Goal: Task Accomplishment & Management: Complete application form

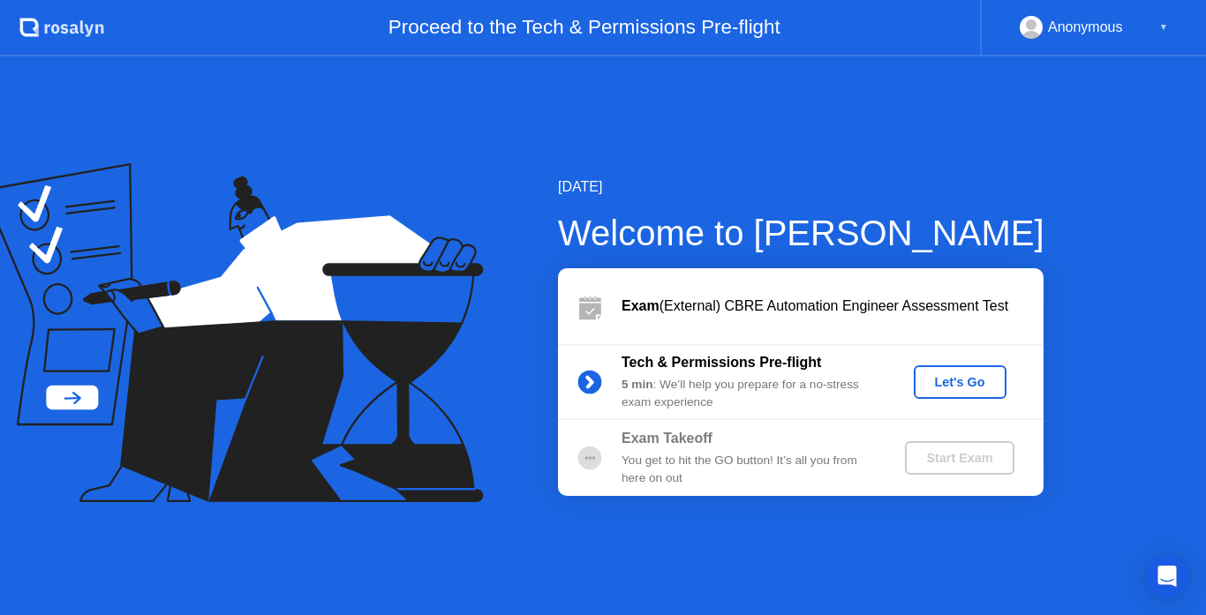
click at [958, 377] on div "Let's Go" at bounding box center [960, 382] width 79 height 14
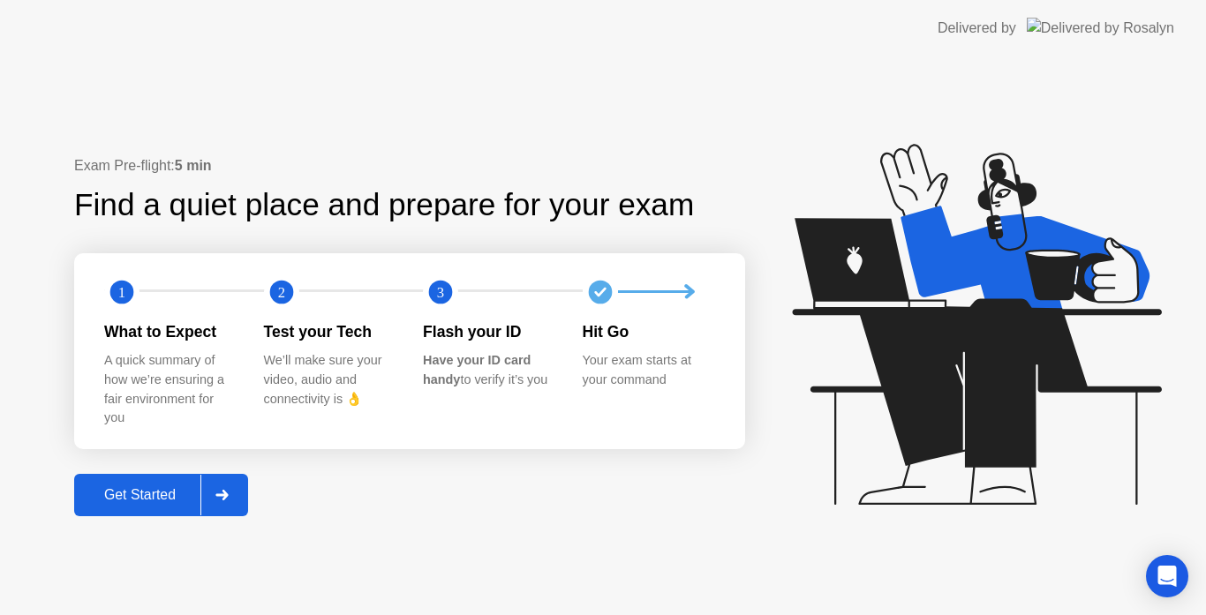
click at [147, 502] on div "Get Started" at bounding box center [139, 495] width 121 height 16
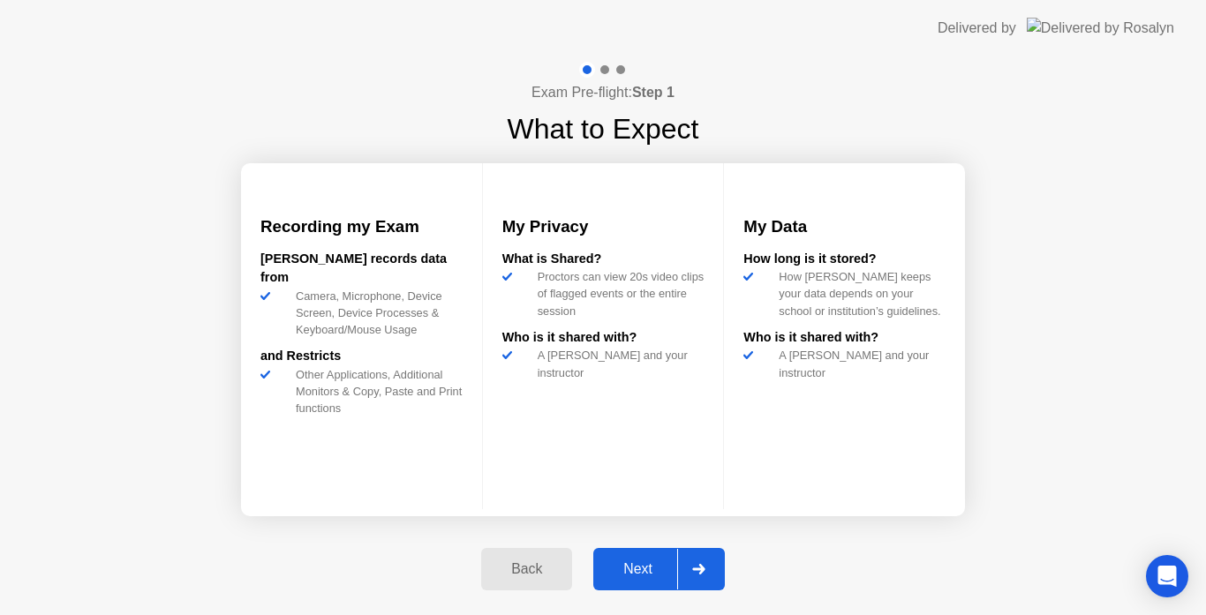
click at [709, 562] on div at bounding box center [698, 569] width 42 height 41
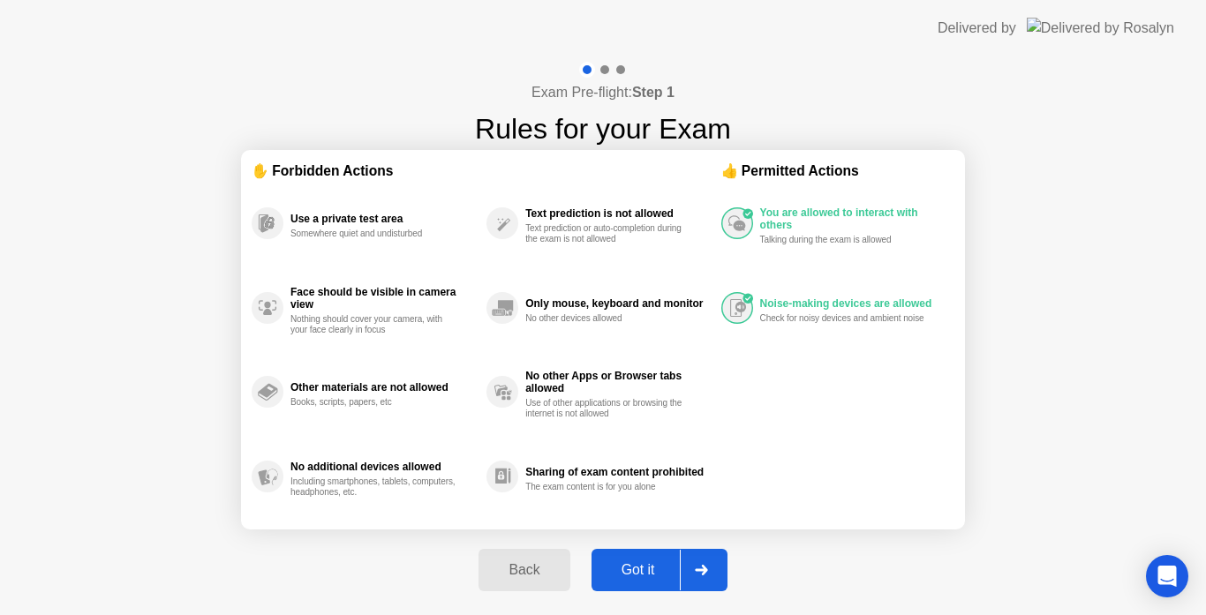
click at [640, 573] on div "Got it" at bounding box center [638, 570] width 83 height 16
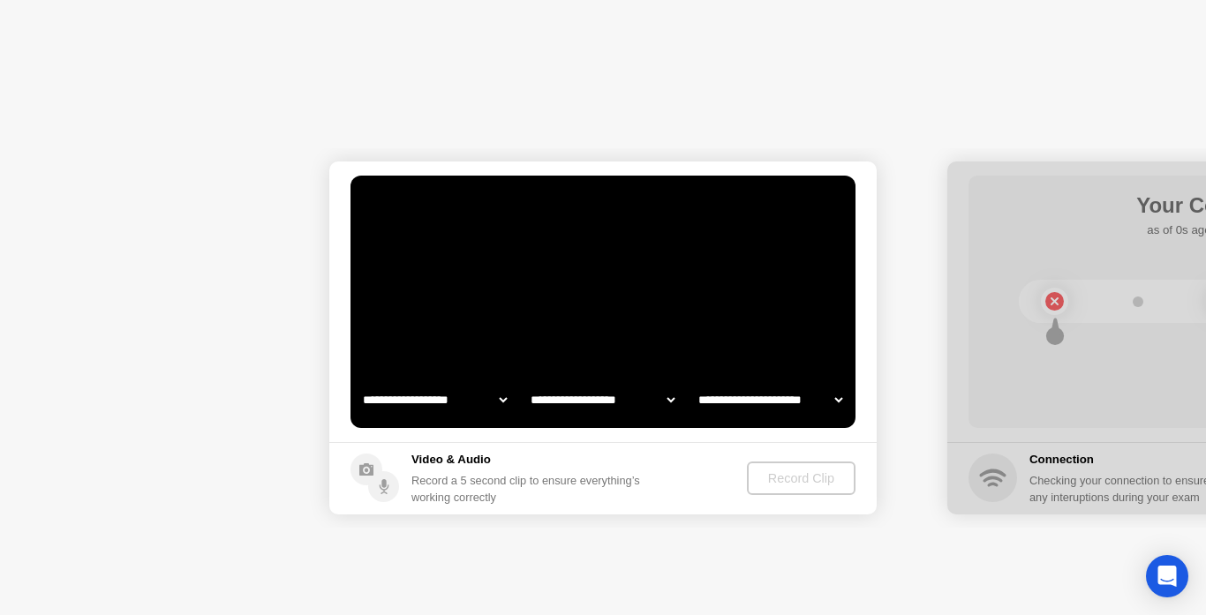
select select "**********"
select select "*******"
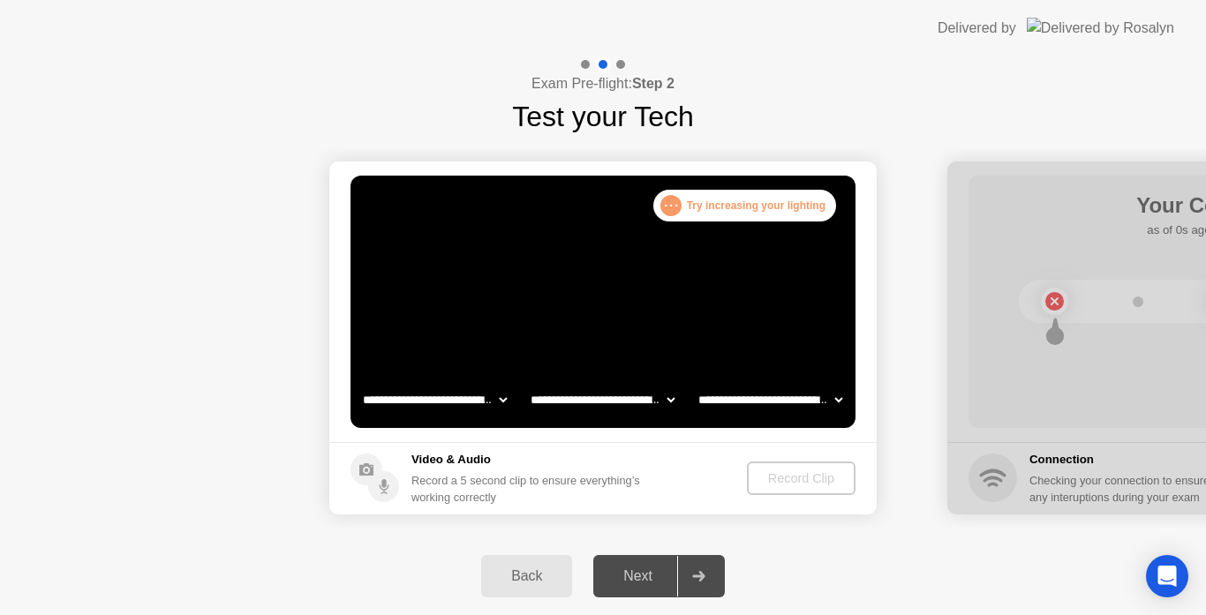
click at [678, 375] on video at bounding box center [602, 302] width 505 height 252
click at [752, 208] on div ". . . Try increasing your lighting" at bounding box center [744, 206] width 183 height 32
click at [500, 395] on select "**********" at bounding box center [434, 399] width 151 height 35
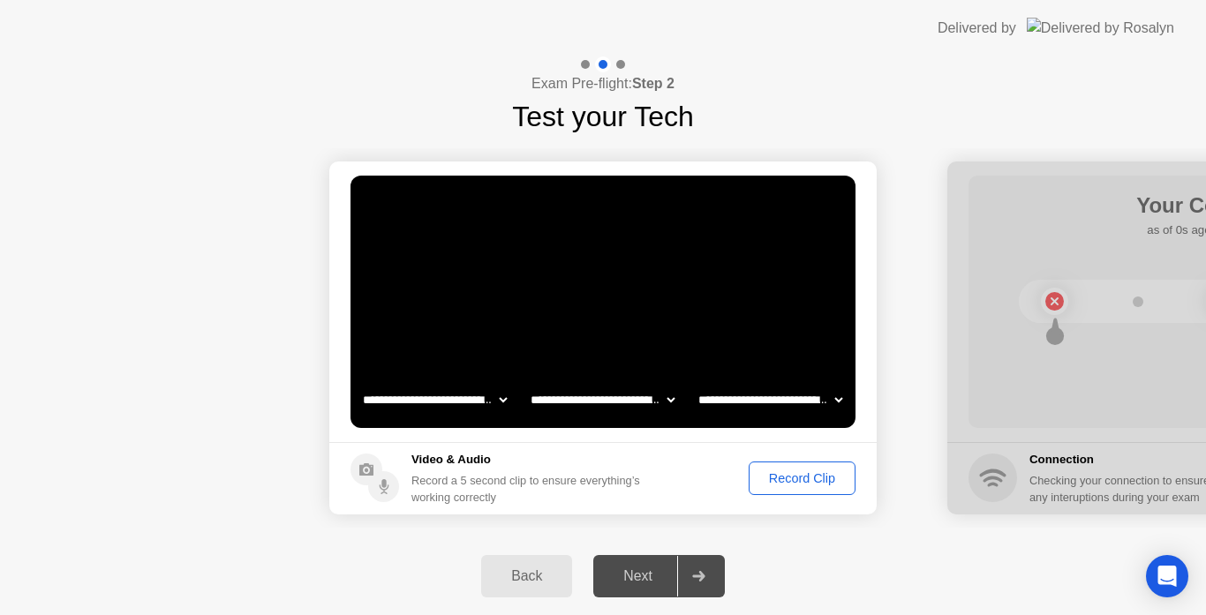
click at [619, 397] on select "**********" at bounding box center [602, 399] width 151 height 35
click at [804, 467] on button "Record Clip" at bounding box center [801, 479] width 107 height 34
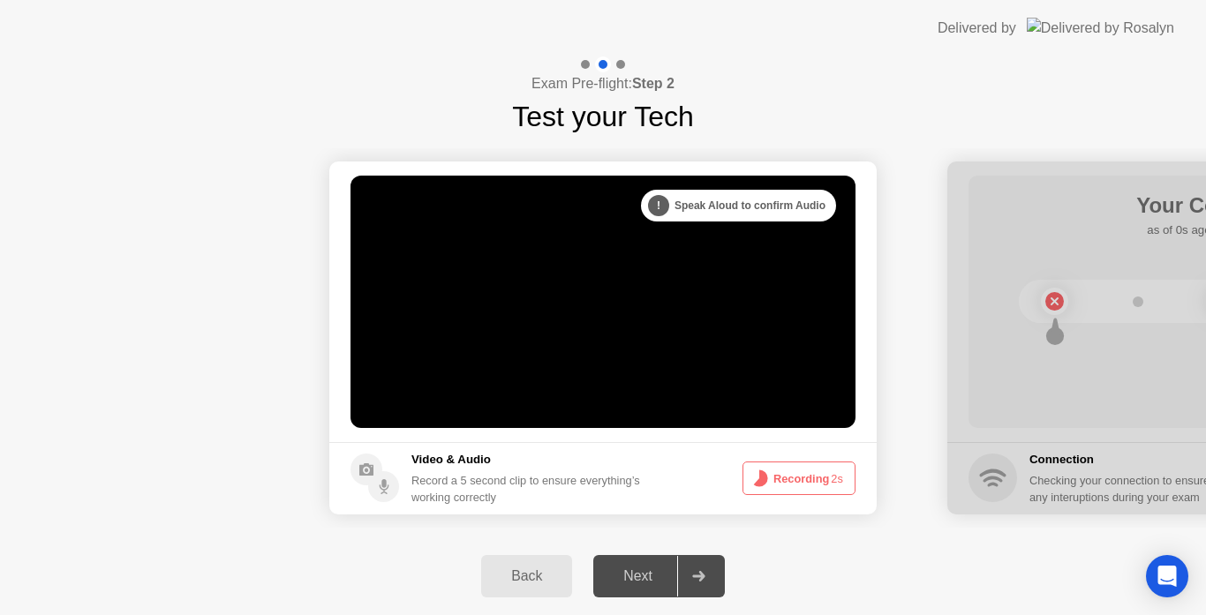
click at [804, 467] on button "Recording 2s" at bounding box center [798, 479] width 113 height 34
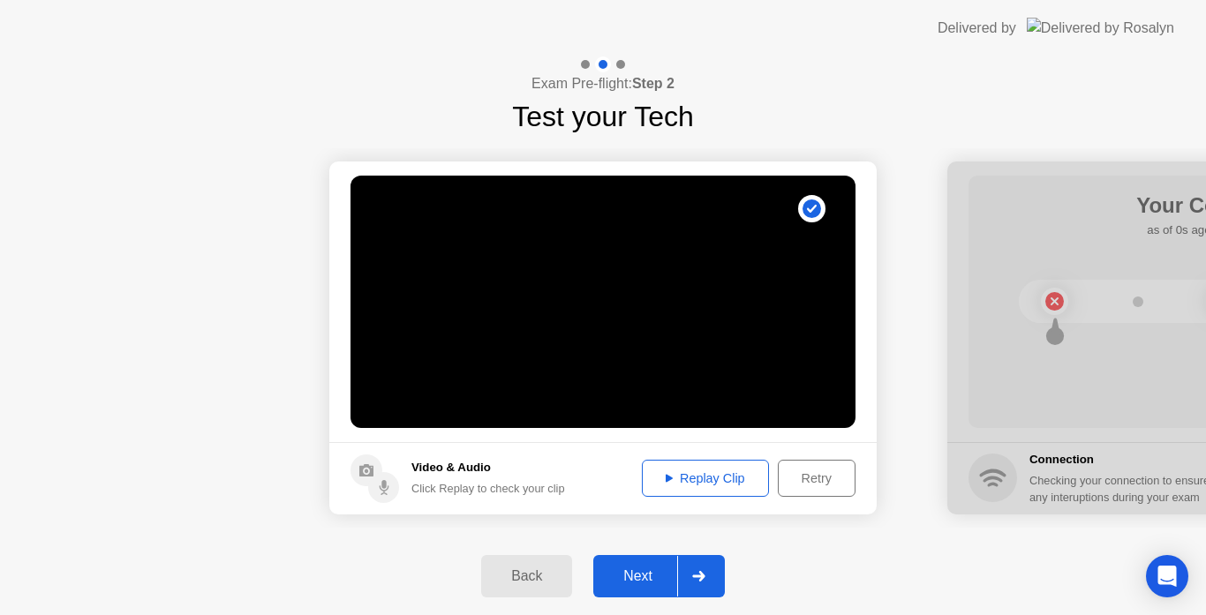
click at [717, 472] on div "Replay Clip" at bounding box center [705, 478] width 115 height 14
click at [721, 481] on div "Replay Clip" at bounding box center [705, 478] width 115 height 14
click at [710, 571] on div at bounding box center [698, 576] width 42 height 41
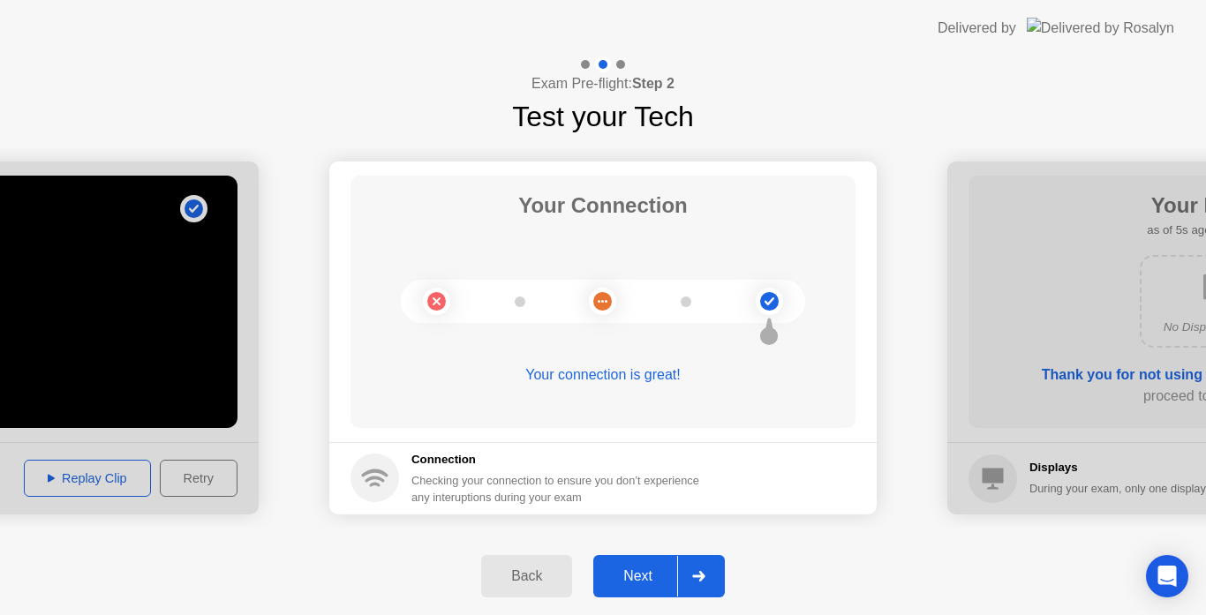
click at [710, 571] on div at bounding box center [698, 576] width 42 height 41
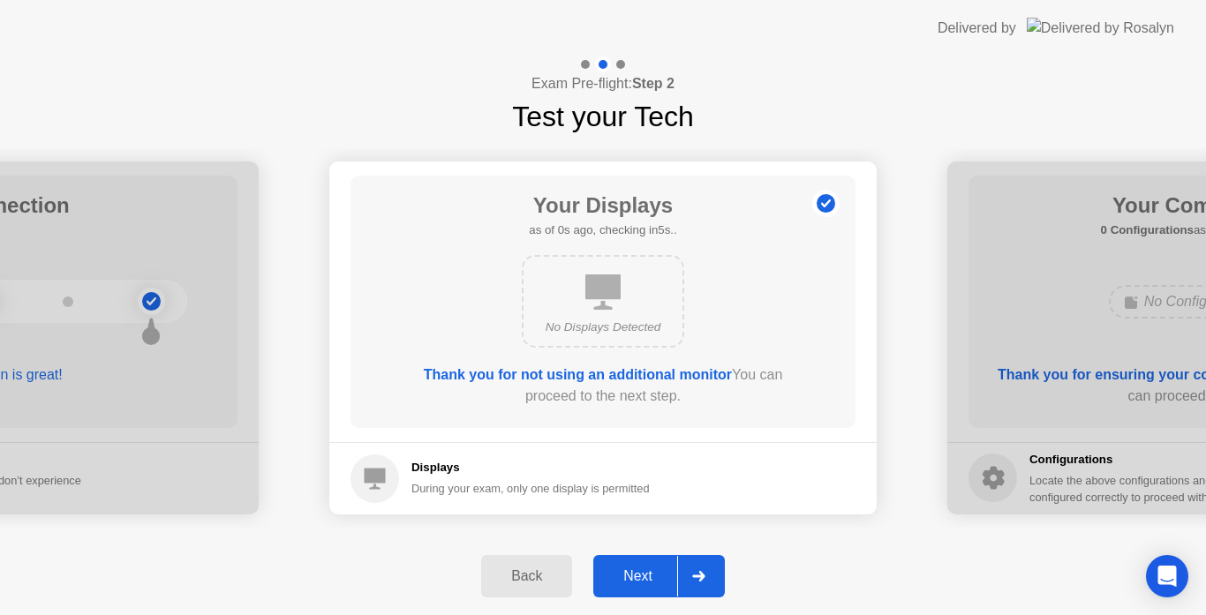
click at [710, 571] on div at bounding box center [698, 576] width 42 height 41
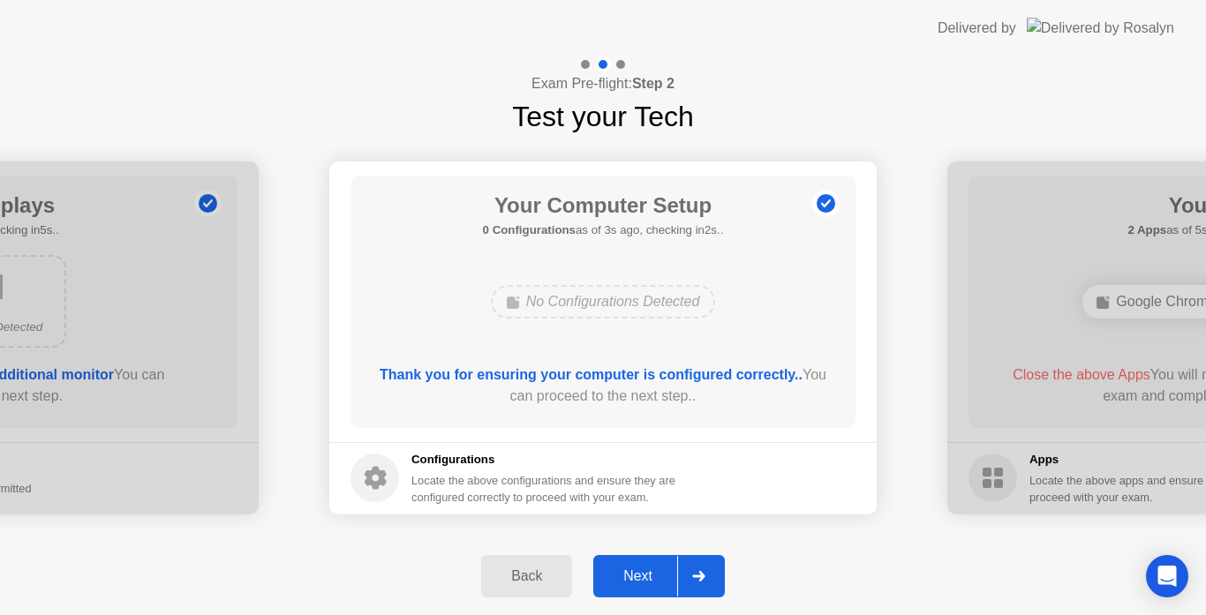
click at [710, 571] on div at bounding box center [698, 576] width 42 height 41
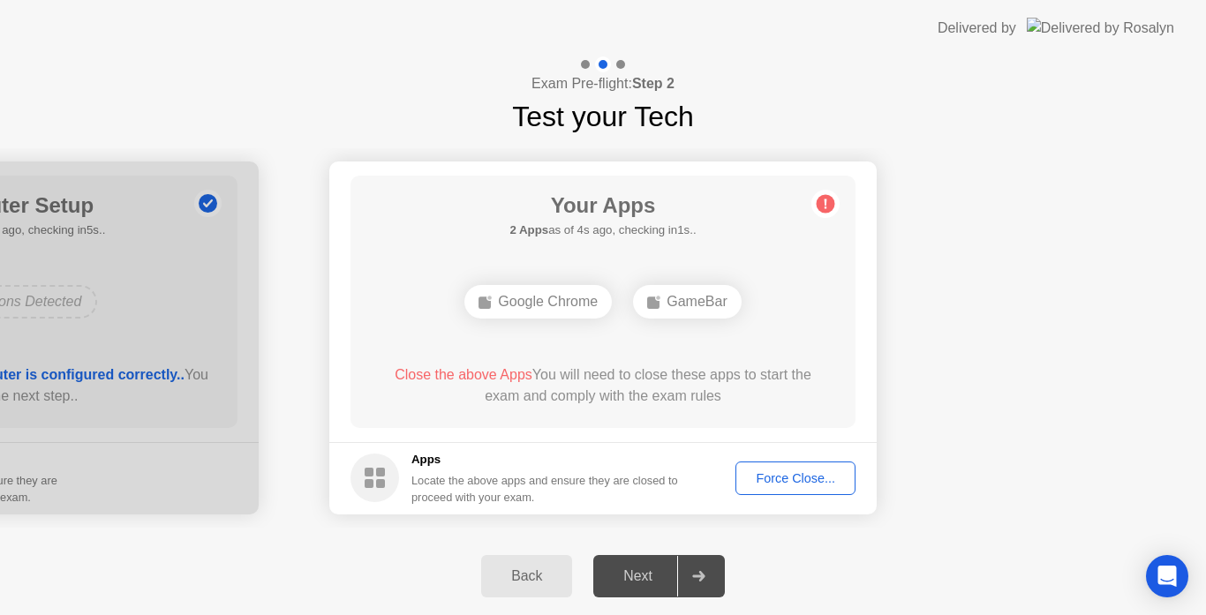
click at [806, 484] on div "Force Close..." at bounding box center [795, 478] width 108 height 14
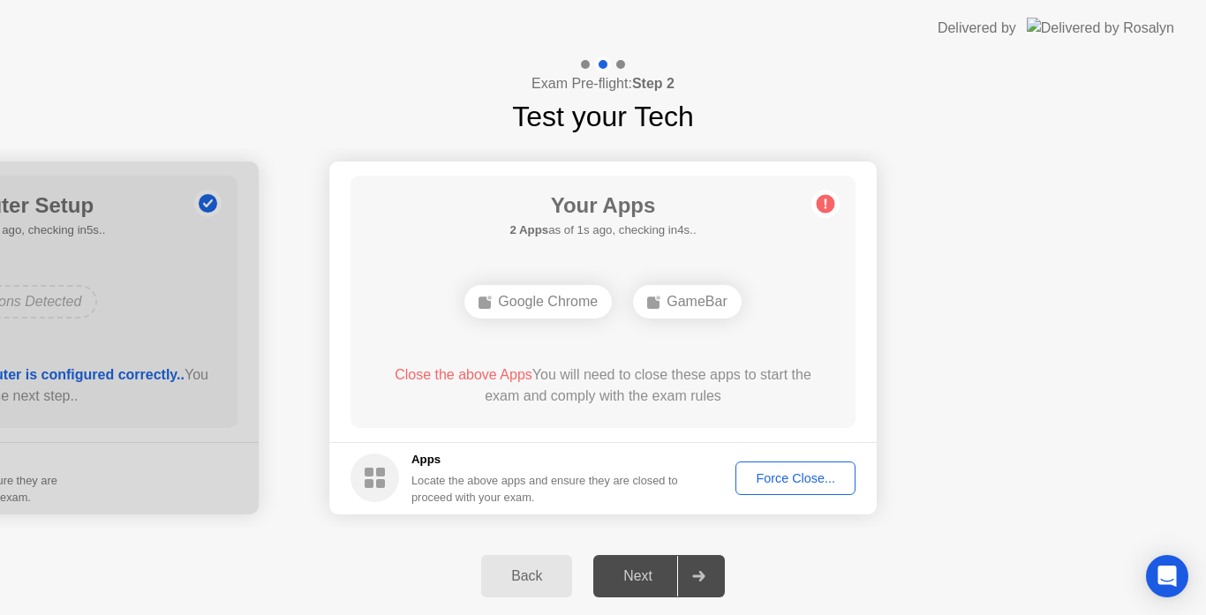
click at [387, 480] on circle at bounding box center [374, 478] width 49 height 49
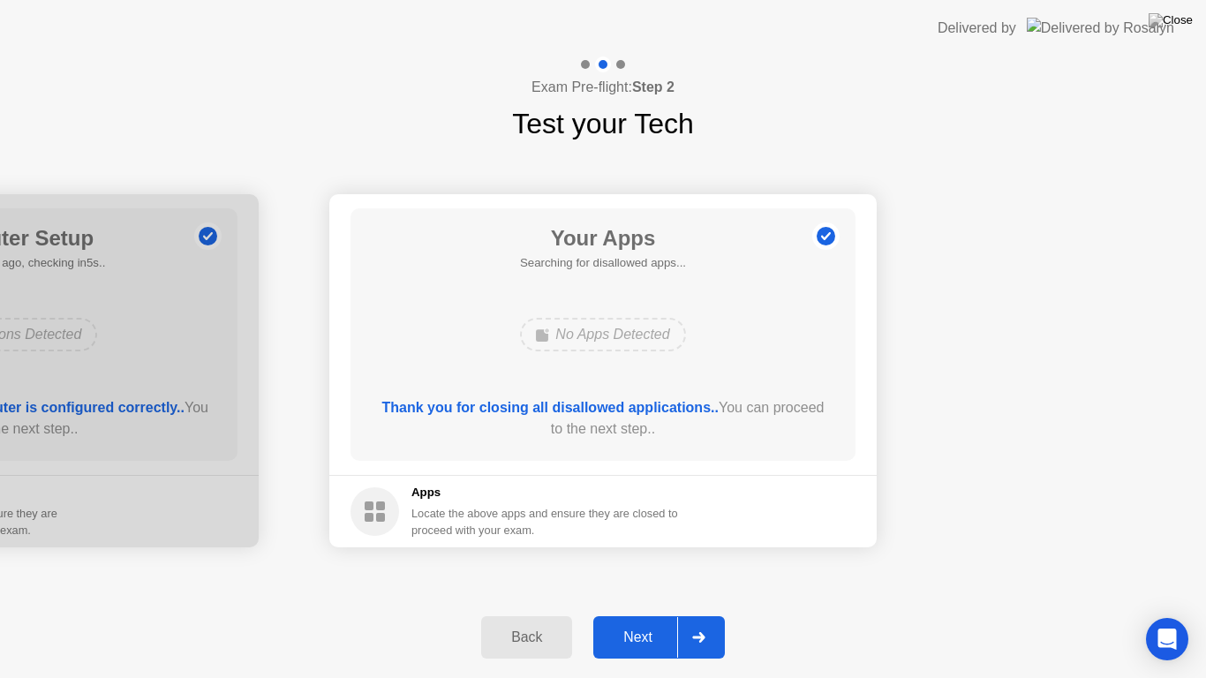
click at [707, 614] on div at bounding box center [698, 637] width 42 height 41
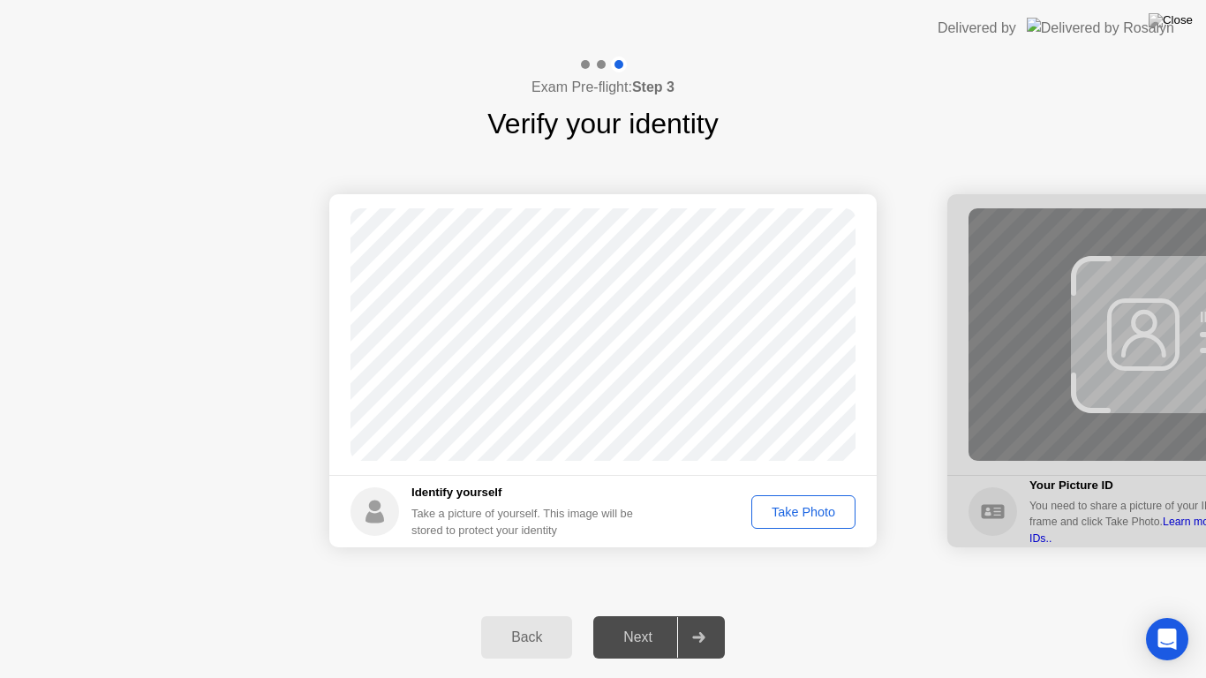
click at [795, 513] on div "Take Photo" at bounding box center [803, 512] width 92 height 14
click at [709, 614] on div at bounding box center [698, 637] width 42 height 41
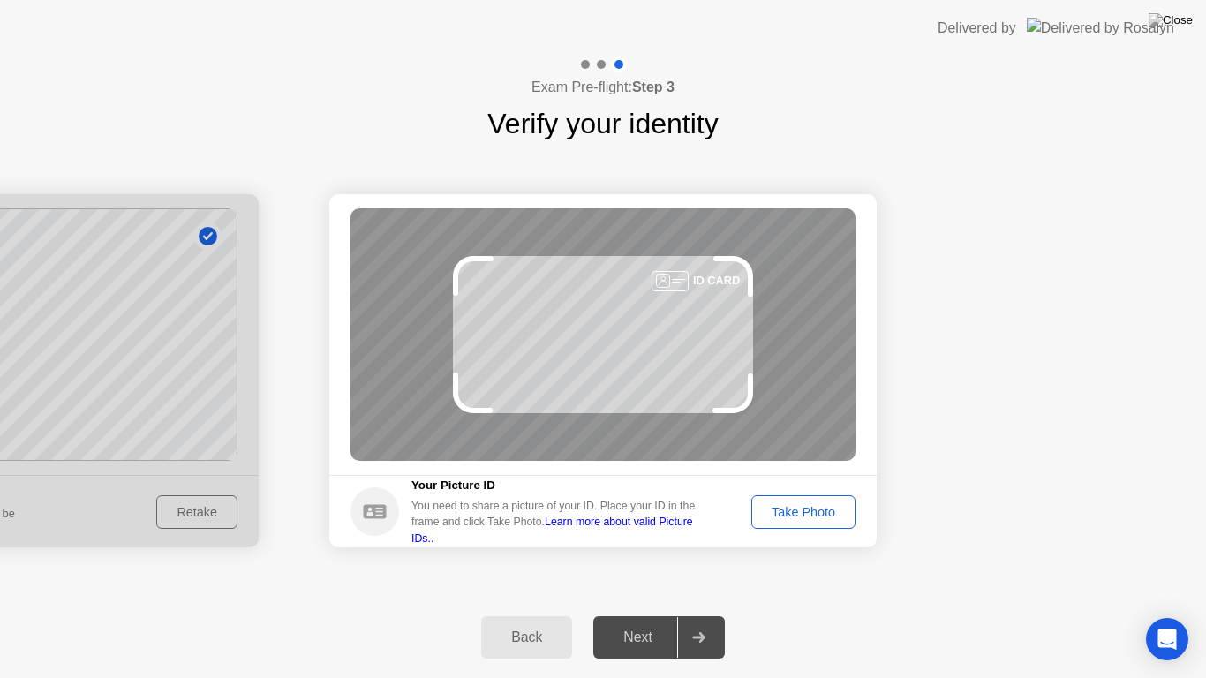
click at [808, 515] on div "Take Photo" at bounding box center [803, 512] width 92 height 14
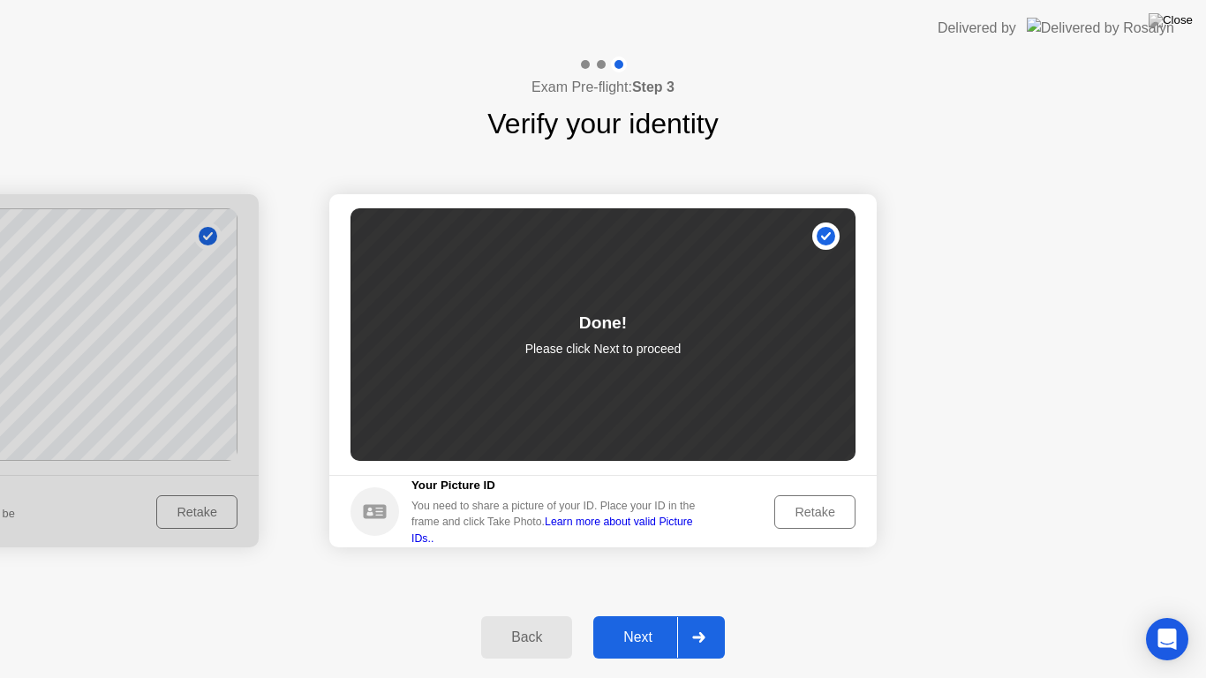
click at [711, 614] on div at bounding box center [698, 637] width 42 height 41
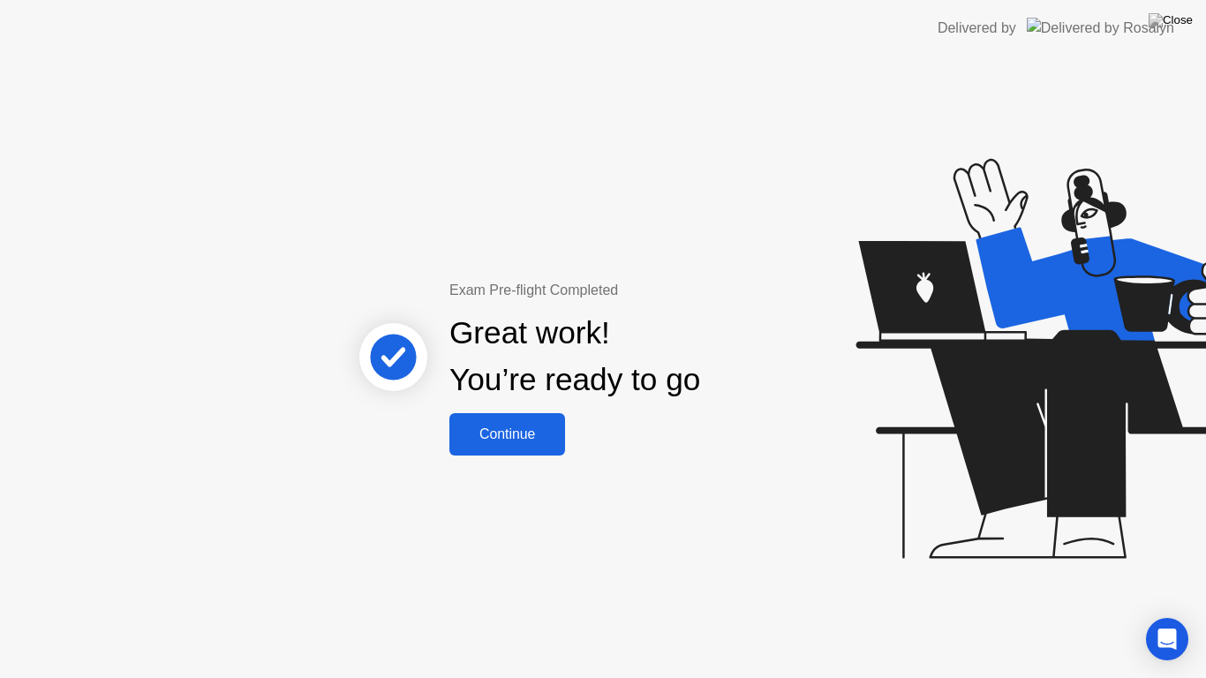
click at [559, 426] on div "Continue" at bounding box center [507, 434] width 105 height 16
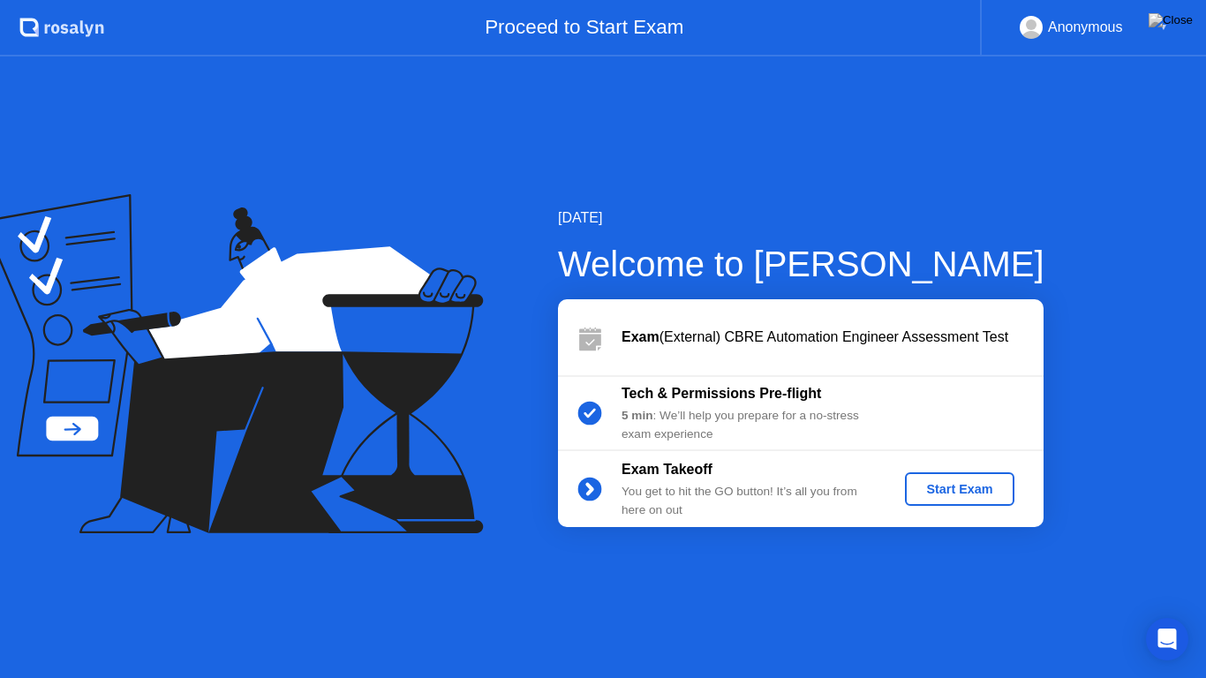
click at [960, 483] on div "Start Exam" at bounding box center [959, 489] width 94 height 14
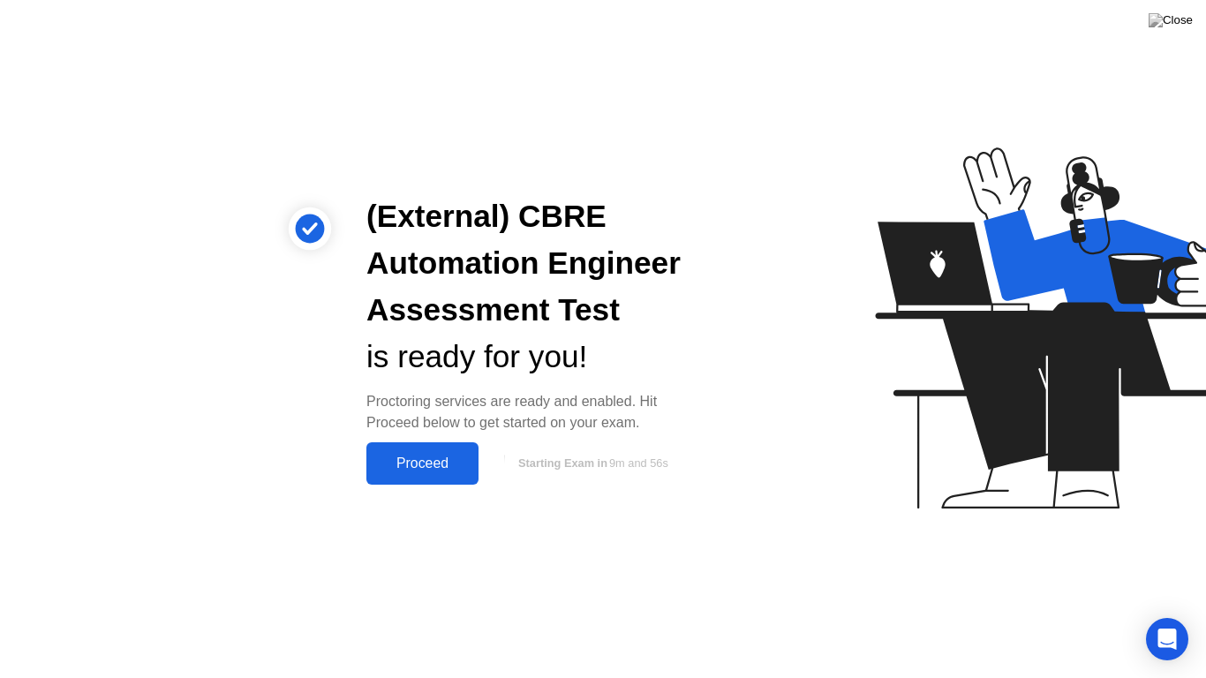
click at [425, 449] on button "Proceed" at bounding box center [422, 463] width 112 height 42
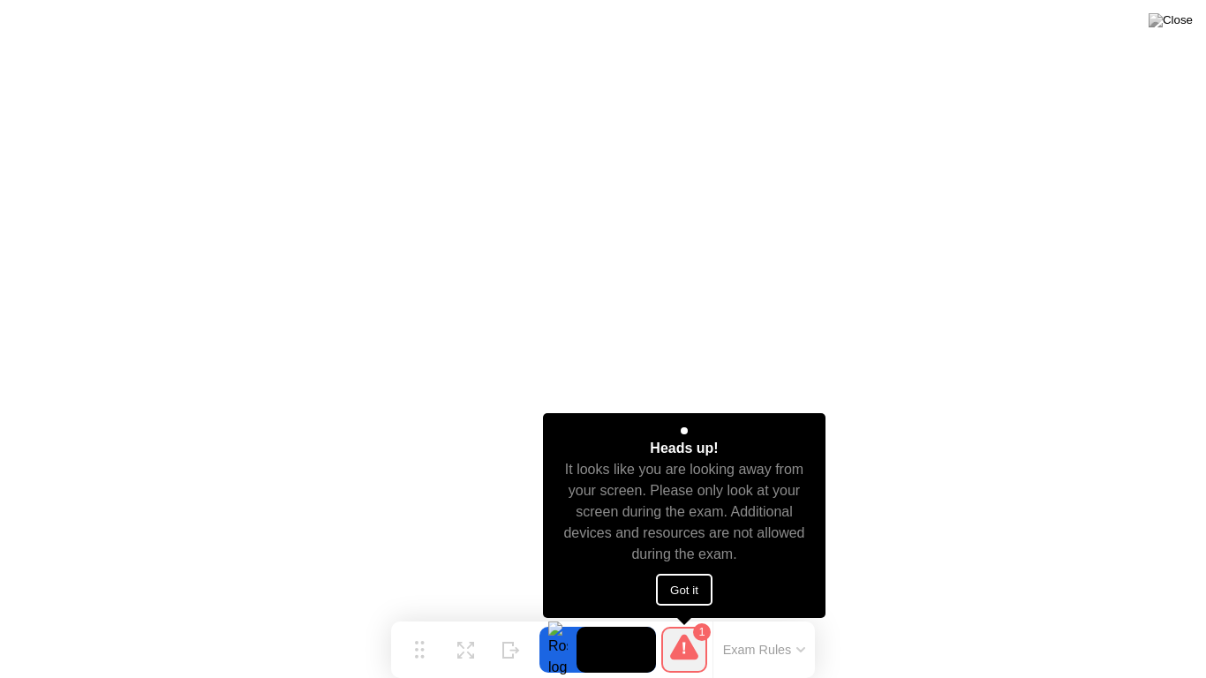
click at [704, 581] on button "Got it" at bounding box center [684, 590] width 56 height 32
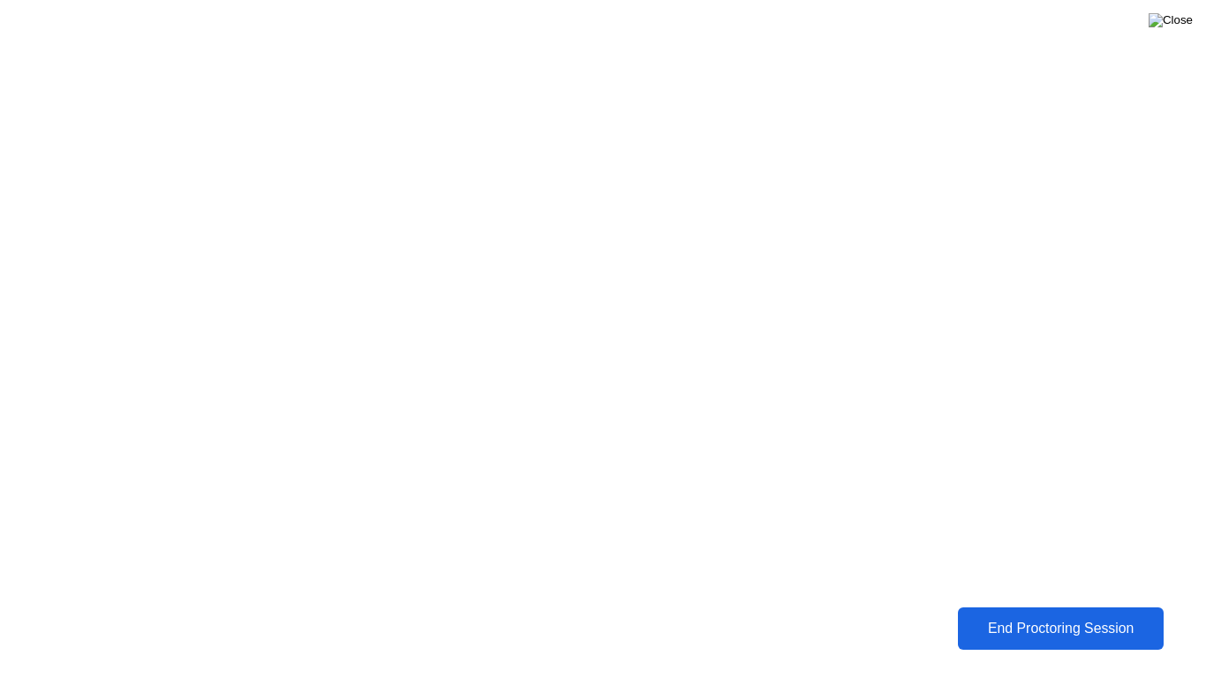
click at [1182, 27] on img at bounding box center [1170, 20] width 44 height 14
